Goal: Check status: Check status

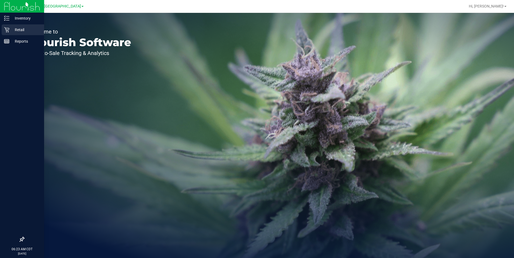
click at [5, 29] on icon at bounding box center [6, 29] width 5 height 5
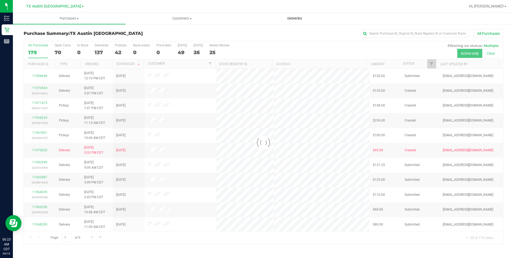
click at [292, 19] on span "Deliveries" at bounding box center [294, 18] width 29 height 5
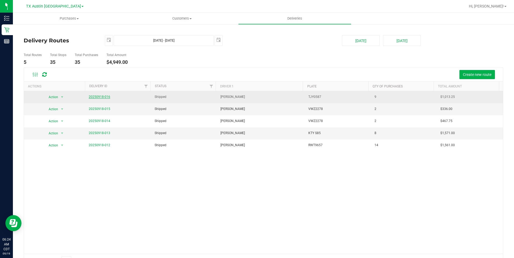
click at [101, 97] on link "20250918-016" at bounding box center [99, 97] width 21 height 4
